Goal: Ask a question

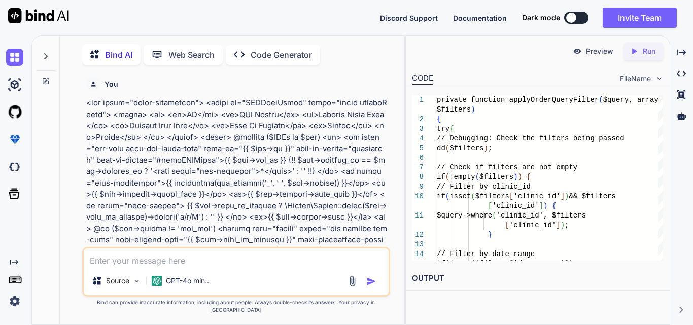
scroll to position [84768, 0]
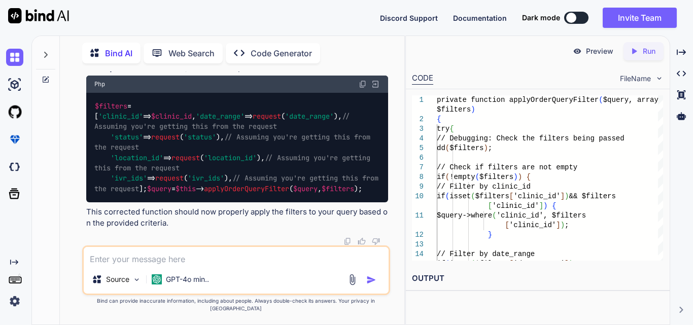
click at [109, 262] on textarea at bounding box center [236, 256] width 305 height 18
paste textarea "{ "requestedShipment": { "serviceType": "PRIORITY_OVERNIGHT", "shipper": { "add…"
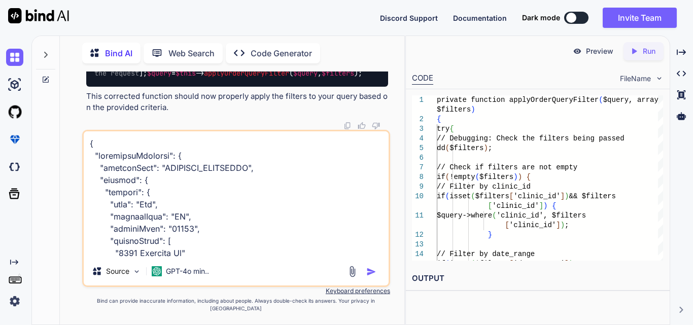
scroll to position [853, 0]
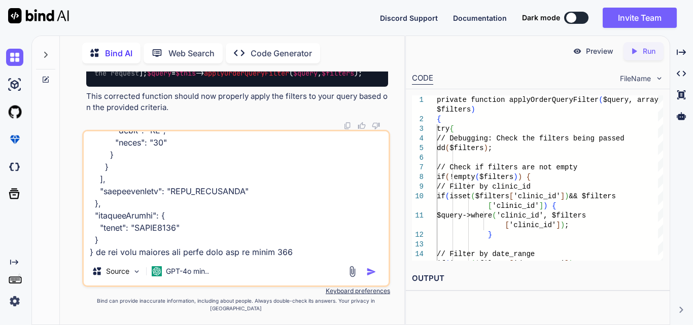
type textarea "{ "requestedShipment": { "serviceType": "PRIORITY_OVERNIGHT", "shipper": { "add…"
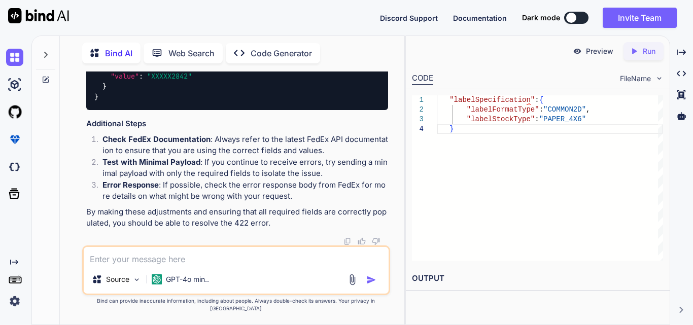
scroll to position [86906, 0]
click at [132, 265] on textarea at bounding box center [236, 256] width 305 height 18
drag, startPoint x: 112, startPoint y: 209, endPoint x: 316, endPoint y: 206, distance: 204.4
click at [316, 180] on li "Test with Minimal Payload : If you continue to receive errors, try sending a mi…" at bounding box center [241, 168] width 294 height 23
click at [333, 180] on li "Test with Minimal Payload : If you continue to receive errors, try sending a mi…" at bounding box center [241, 168] width 294 height 23
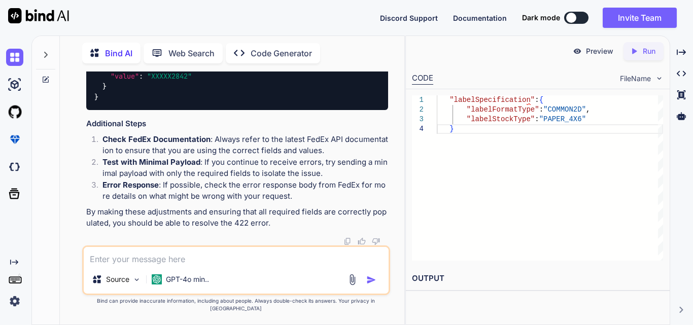
scroll to position [86653, 0]
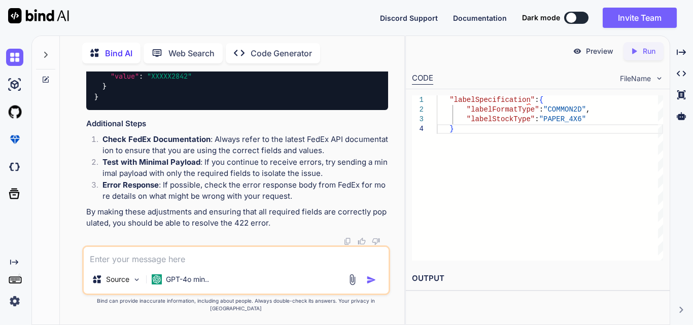
drag, startPoint x: 108, startPoint y: 129, endPoint x: 137, endPoint y: 218, distance: 93.8
copy code ""shippingChargesPayment" : { "paymentType" : "SENDER" , "payor" : { "responsibl…"
click at [136, 261] on textarea at bounding box center [236, 256] width 305 height 18
paste textarea ""shippingChargesPayment": { "paymentType": "SENDER", "payor": { "responsiblePar…"
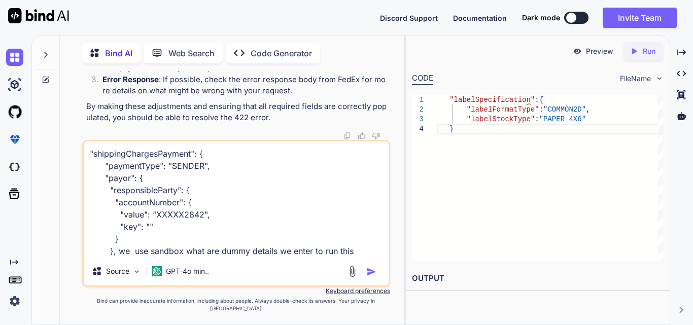
type textarea ""shippingChargesPayment": { "paymentType": "SENDER", "payor": { "responsiblePar…"
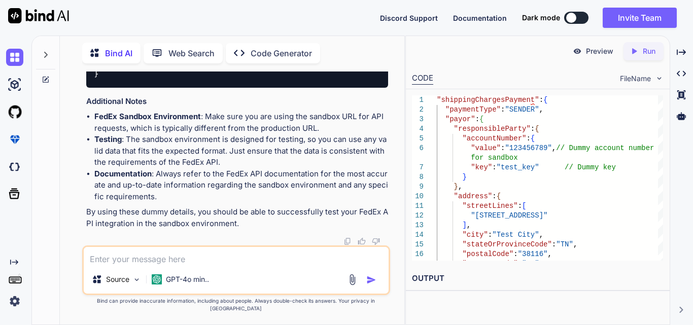
scroll to position [87647, 0]
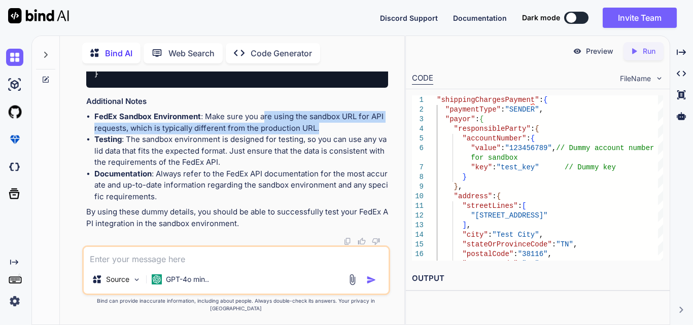
drag, startPoint x: 263, startPoint y: 127, endPoint x: 345, endPoint y: 138, distance: 82.9
click at [345, 134] on li "FedEx Sandbox Environment : Make sure you are using the sandbox URL for API req…" at bounding box center [241, 122] width 294 height 23
click at [346, 134] on li "FedEx Sandbox Environment : Make sure you are using the sandbox URL for API req…" at bounding box center [241, 122] width 294 height 23
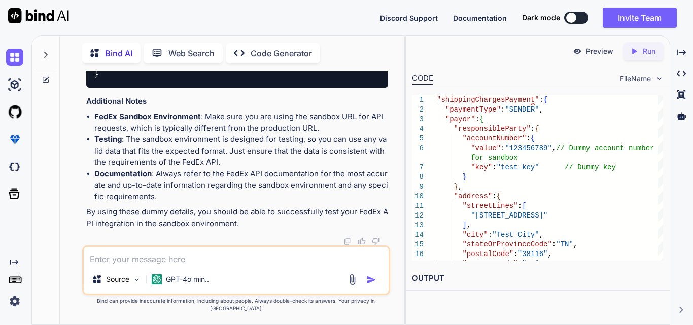
scroll to position [87393, 0]
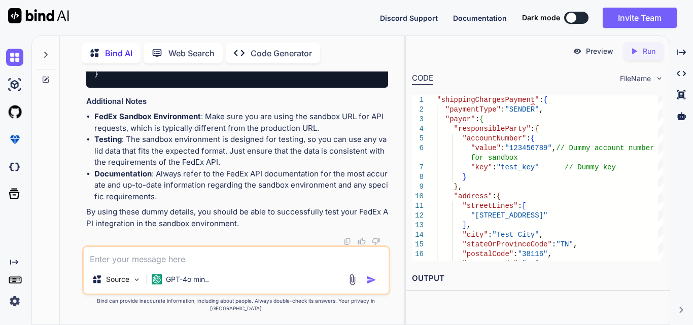
drag, startPoint x: 135, startPoint y: 202, endPoint x: 178, endPoint y: 204, distance: 42.7
drag, startPoint x: 159, startPoint y: 171, endPoint x: 190, endPoint y: 171, distance: 31.5
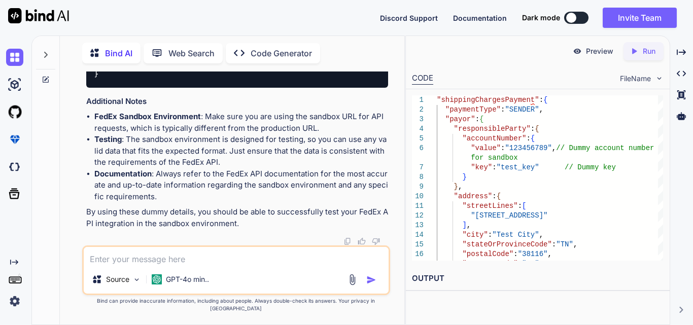
click at [190, 17] on span ""Test City"" at bounding box center [173, 12] width 45 height 9
click at [224, 27] on span ""TN"" at bounding box center [220, 22] width 16 height 9
click at [174, 255] on textarea at bounding box center [236, 256] width 305 height 18
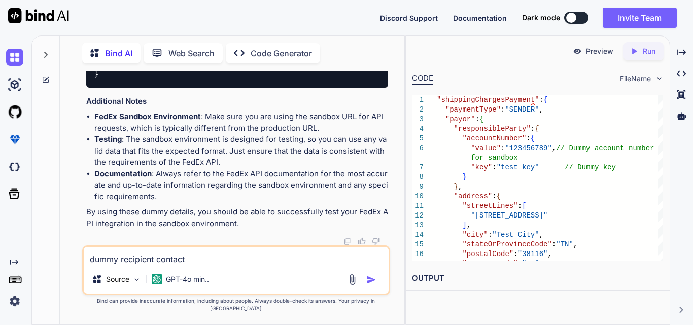
type textarea "dummy recipient contact"
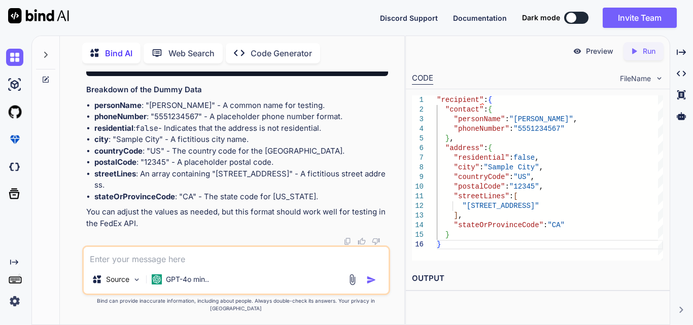
scroll to position [87958, 0]
drag, startPoint x: 93, startPoint y: 79, endPoint x: 128, endPoint y: 237, distance: 162.5
copy code ""recipient" : { "contact" : { "personName" : "[PERSON_NAME]" , "phoneNumber" : …"
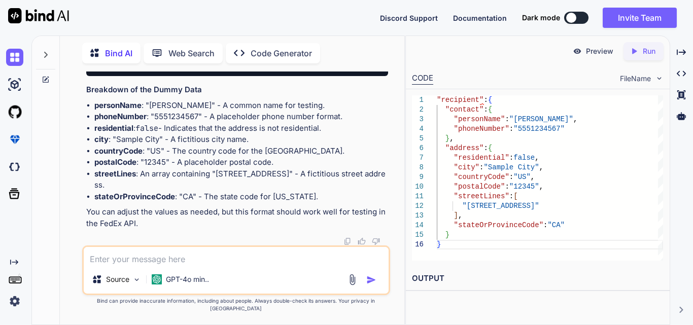
drag, startPoint x: 102, startPoint y: 91, endPoint x: 132, endPoint y: 222, distance: 134.4
copy code ""contact" : { "personName" : "[PERSON_NAME]" , "phoneNumber" : "[PHONE_NUMBER]"…"
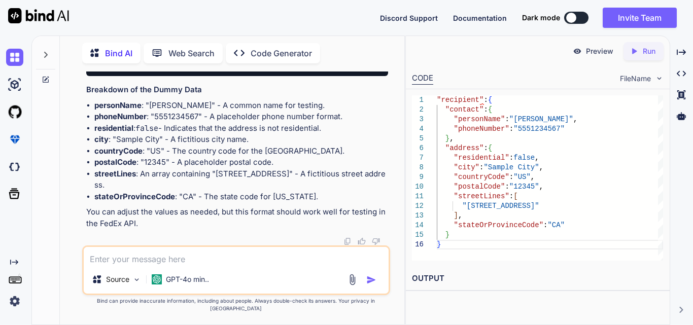
copy span "5551234567"
click at [216, 263] on textarea at bounding box center [236, 256] width 305 height 18
paste textarea "{ "transactionId": "5cf47714-5a2d-461e-b1e0-a4b868c32658", "errors": [ { "code"…"
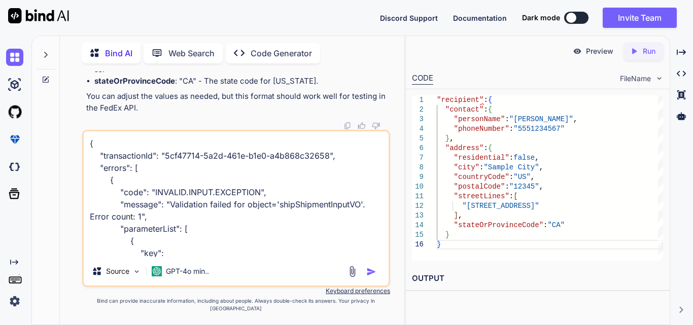
scroll to position [86, 0]
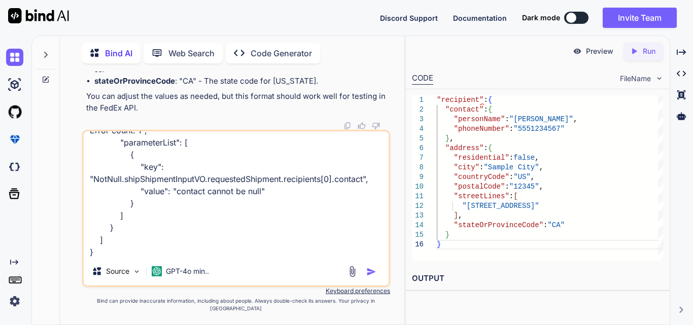
type textarea "{ "transactionId": "5cf47714-5a2d-461e-b1e0-a4b868c32658", "errors": [ { "code"…"
click at [371, 277] on img "button" at bounding box center [371, 272] width 10 height 10
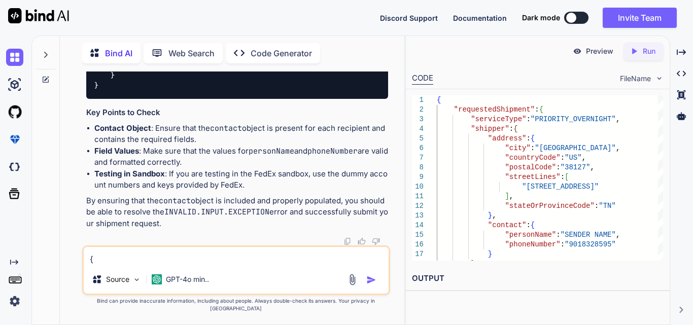
scroll to position [88924, 0]
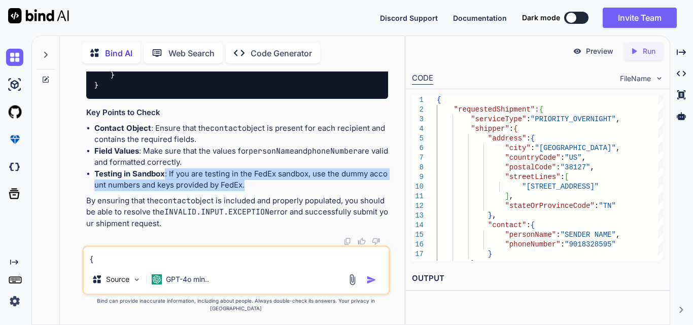
drag, startPoint x: 245, startPoint y: 191, endPoint x: 163, endPoint y: 180, distance: 82.9
click at [163, 180] on li "Testing in Sandbox : If you are testing in the FedEx sandbox, use the dummy acc…" at bounding box center [241, 179] width 294 height 23
click at [241, 188] on li "Testing in Sandbox : If you are testing in the FedEx sandbox, use the dummy acc…" at bounding box center [241, 179] width 294 height 23
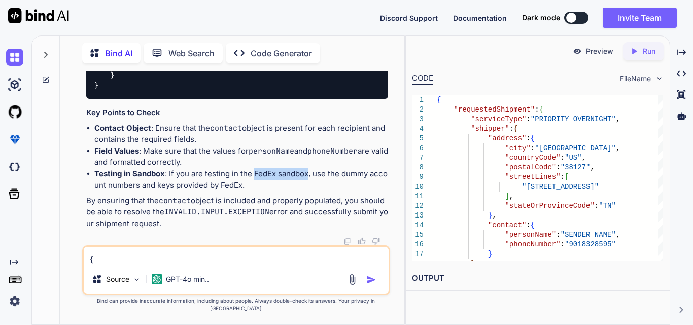
drag, startPoint x: 254, startPoint y: 181, endPoint x: 307, endPoint y: 178, distance: 53.9
click at [307, 178] on li "Testing in Sandbox : If you are testing in the FedEx sandbox, use the dummy acc…" at bounding box center [241, 179] width 294 height 23
copy li "FedEx sandbox"
click at [228, 191] on li "Testing in Sandbox : If you are testing in the FedEx sandbox, use the dummy acc…" at bounding box center [241, 179] width 294 height 23
click at [140, 263] on textarea "{ "transactionId": "5cf47714-5a2d-461e-b1e0-a4b868c32658", "errors": [ { "code"…" at bounding box center [236, 256] width 305 height 18
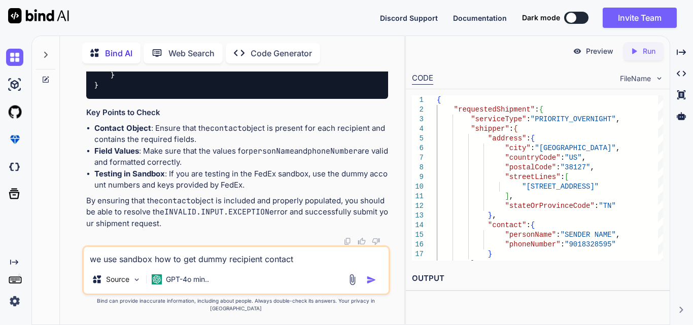
type textarea "we use sandbox how to get dummy recipient contact"
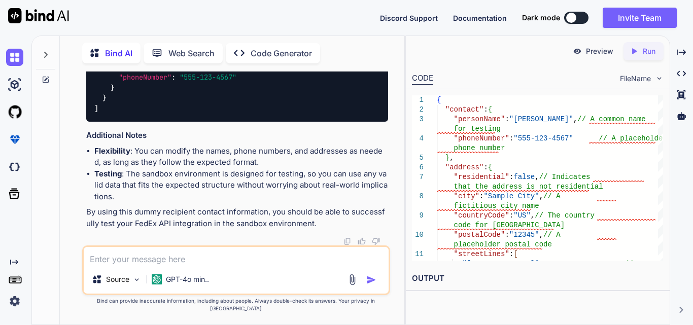
scroll to position [90094, 0]
click at [214, 263] on textarea at bounding box center [236, 256] width 305 height 18
paste textarea "{ "labelResponseOptions" : "URL_ONLY", "requestedShipment": { "serviceType": "P…"
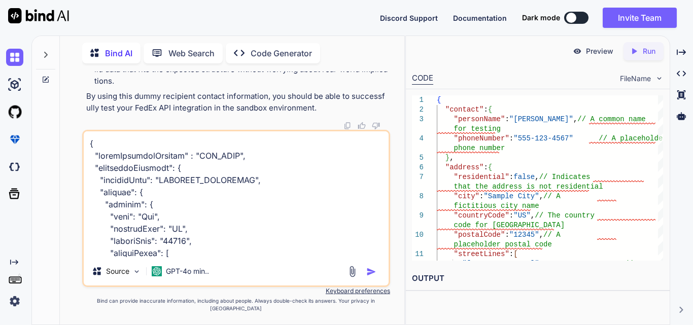
scroll to position [865, 0]
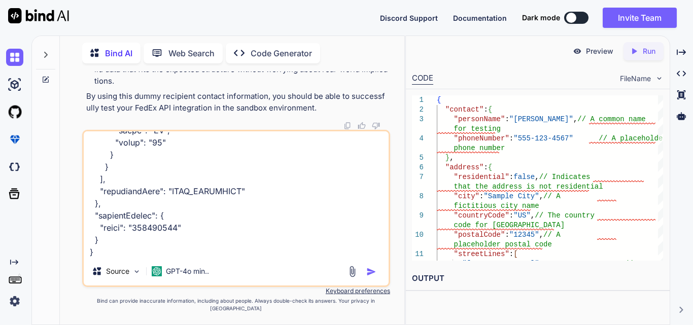
paste textarea "NotNull.shipShipmentInputVO.requestedShipment.recipients[0].contact"
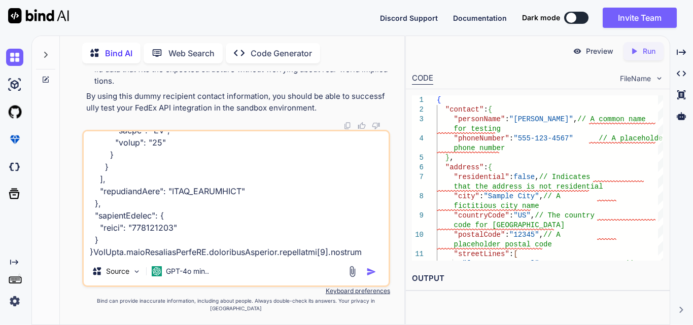
type textarea "{ "labelResponseOptions" : "URL_ONLY", "requestedShipment": { "serviceType": "P…"
click at [373, 277] on img "button" at bounding box center [371, 272] width 10 height 10
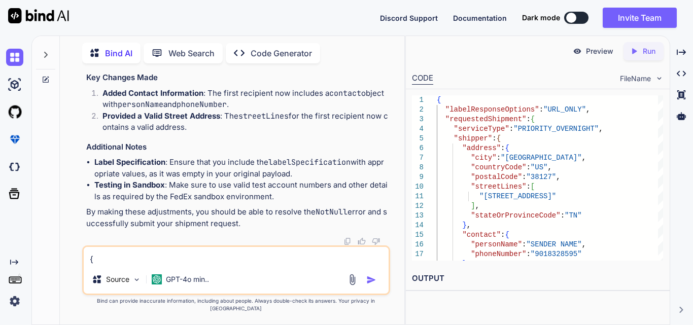
scroll to position [91187, 0]
drag, startPoint x: 117, startPoint y: 137, endPoint x: 207, endPoint y: 141, distance: 90.9
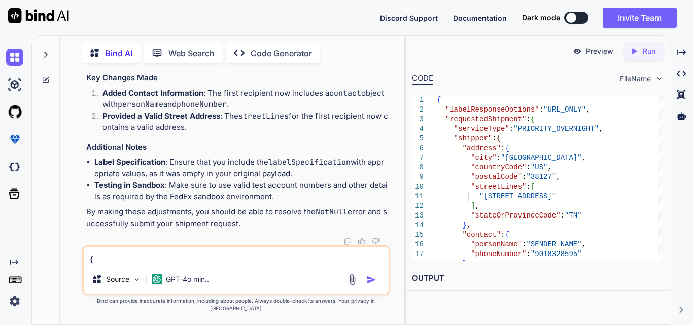
drag, startPoint x: 200, startPoint y: 125, endPoint x: 232, endPoint y: 124, distance: 32.0
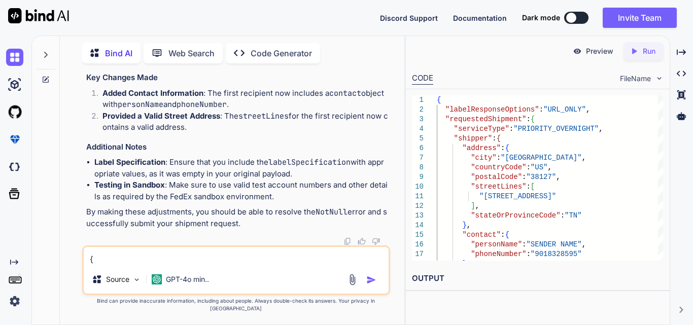
scroll to position [91247, 0]
click at [156, 261] on textarea at bounding box center [236, 256] width 305 height 18
